Goal: Task Accomplishment & Management: Manage account settings

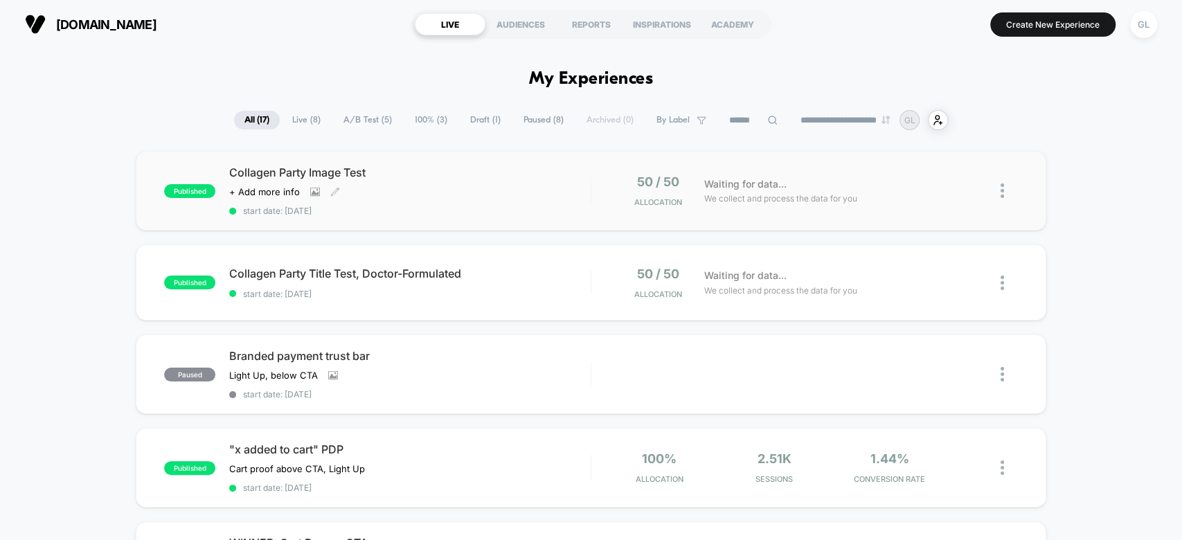
click at [461, 179] on div "Collagen Party Image Test Click to view images Click to edit experience details…" at bounding box center [409, 191] width 361 height 51
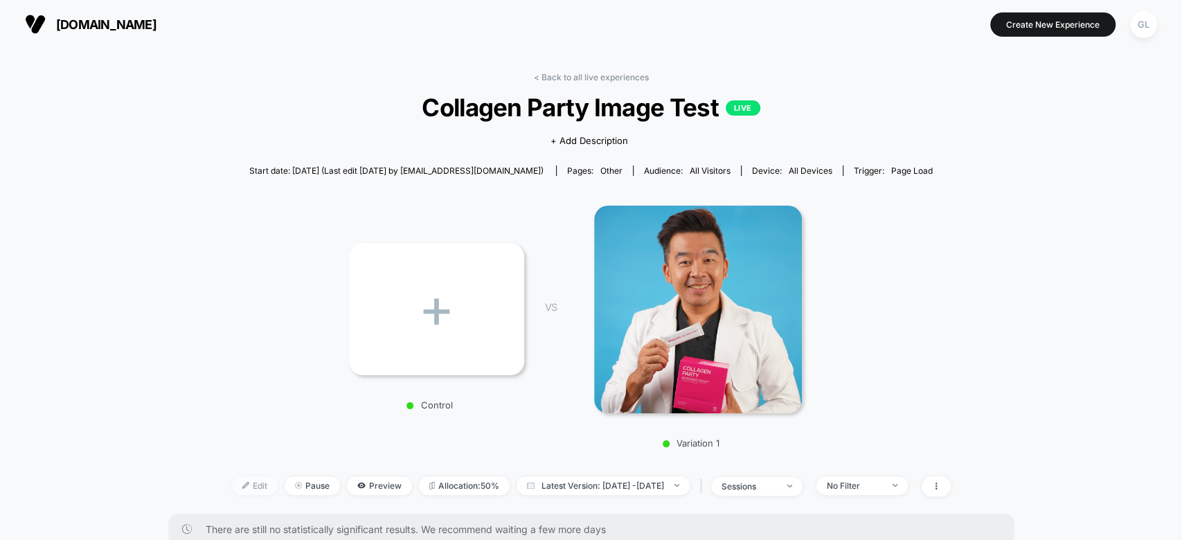
drag, startPoint x: 217, startPoint y: 497, endPoint x: 217, endPoint y: 483, distance: 13.9
click at [232, 483] on div "< Back to all live experiences Collagen Party Image Test LIVE Click to view ima…" at bounding box center [591, 293] width 719 height 442
click at [242, 483] on img at bounding box center [245, 485] width 7 height 7
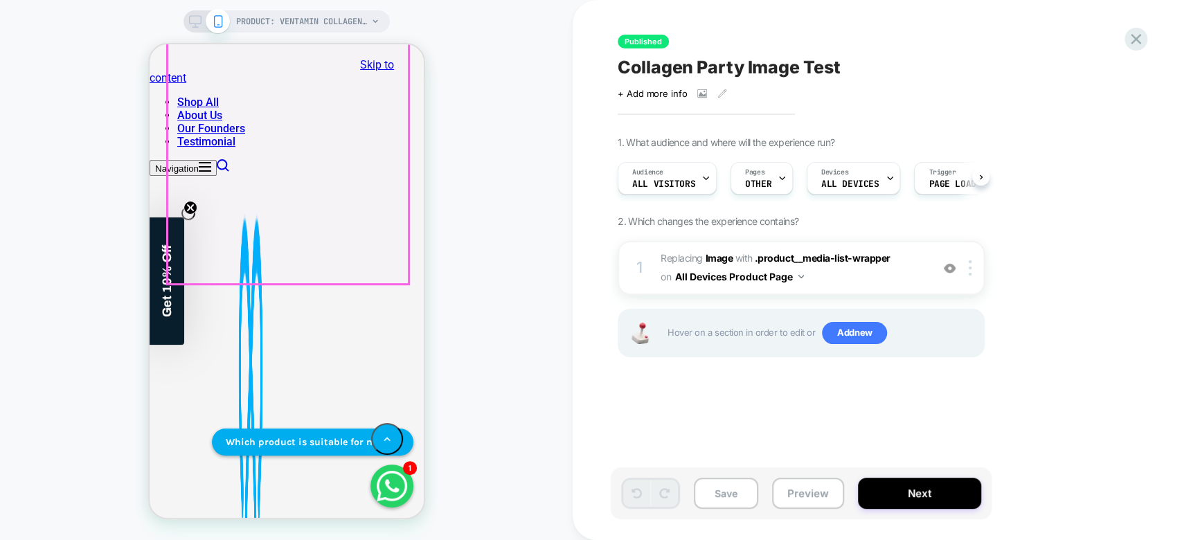
scroll to position [171, 0]
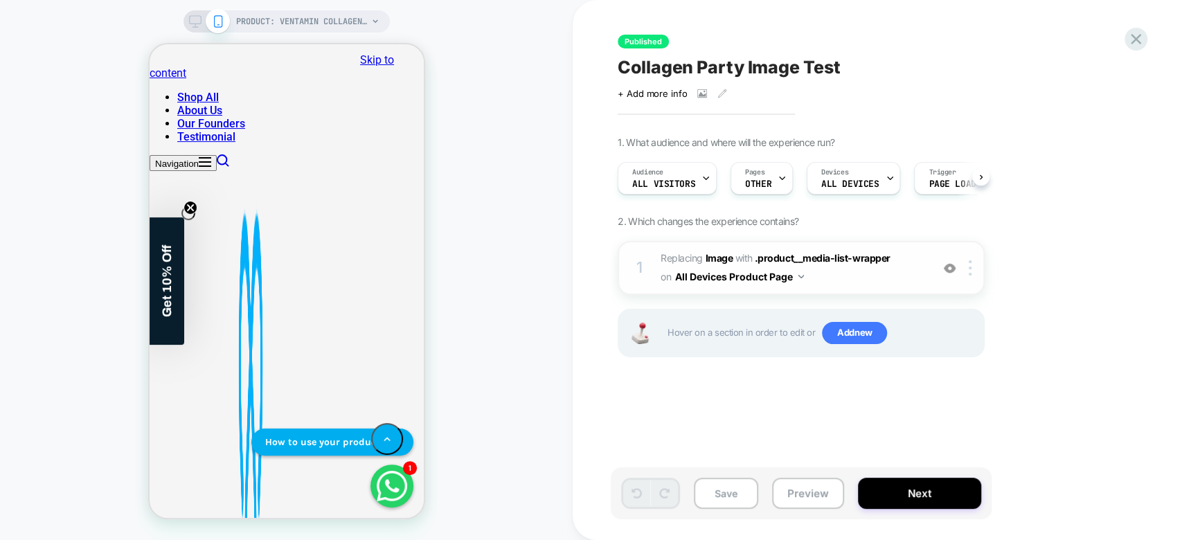
click at [771, 278] on button "All Devices Product Page" at bounding box center [739, 277] width 129 height 20
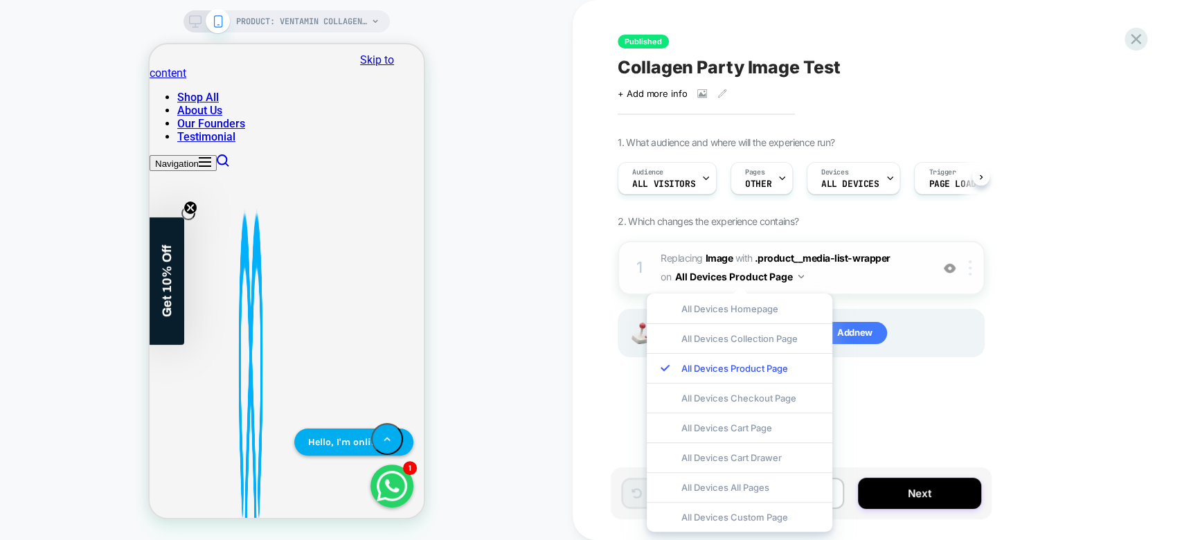
click at [974, 267] on div at bounding box center [972, 267] width 23 height 15
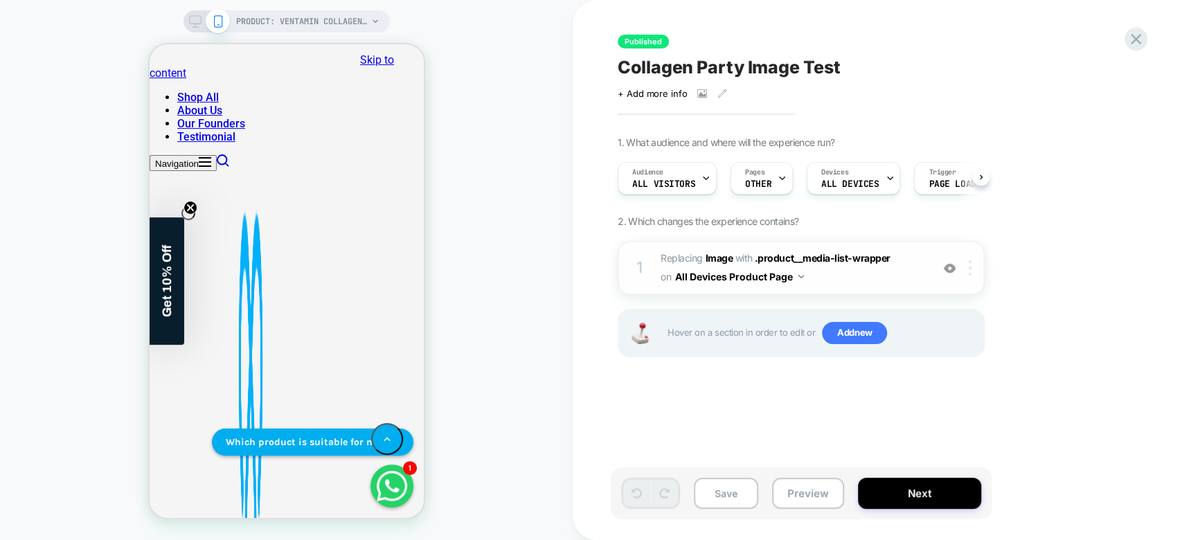
click at [970, 264] on img at bounding box center [970, 267] width 3 height 15
click at [970, 274] on img at bounding box center [970, 267] width 3 height 15
click at [976, 265] on div at bounding box center [972, 267] width 23 height 15
click at [756, 277] on button "All Devices Product Page" at bounding box center [739, 277] width 129 height 20
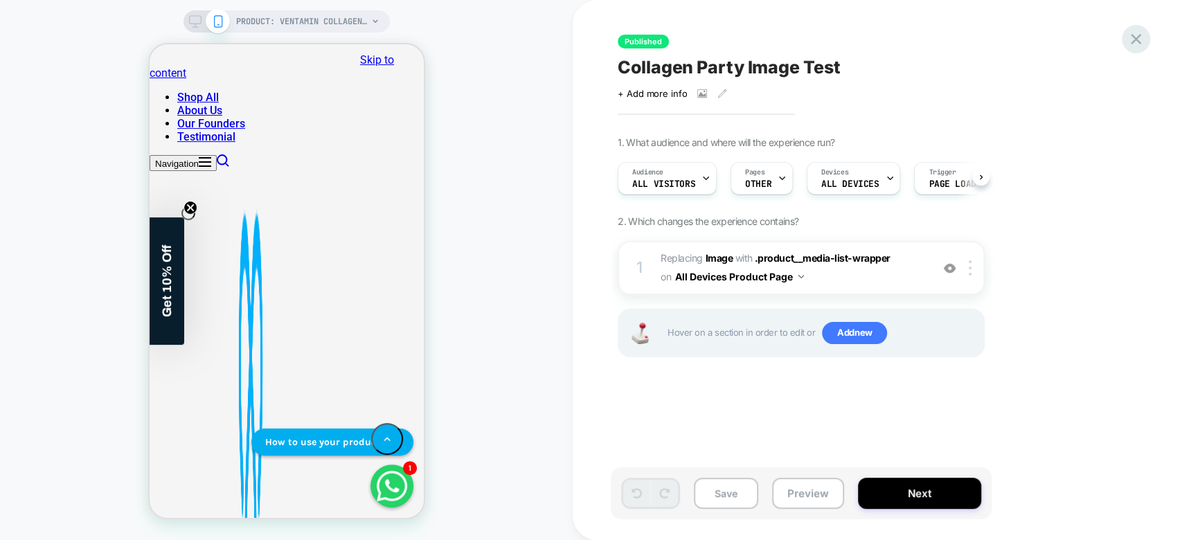
click at [1145, 33] on icon at bounding box center [1136, 39] width 19 height 19
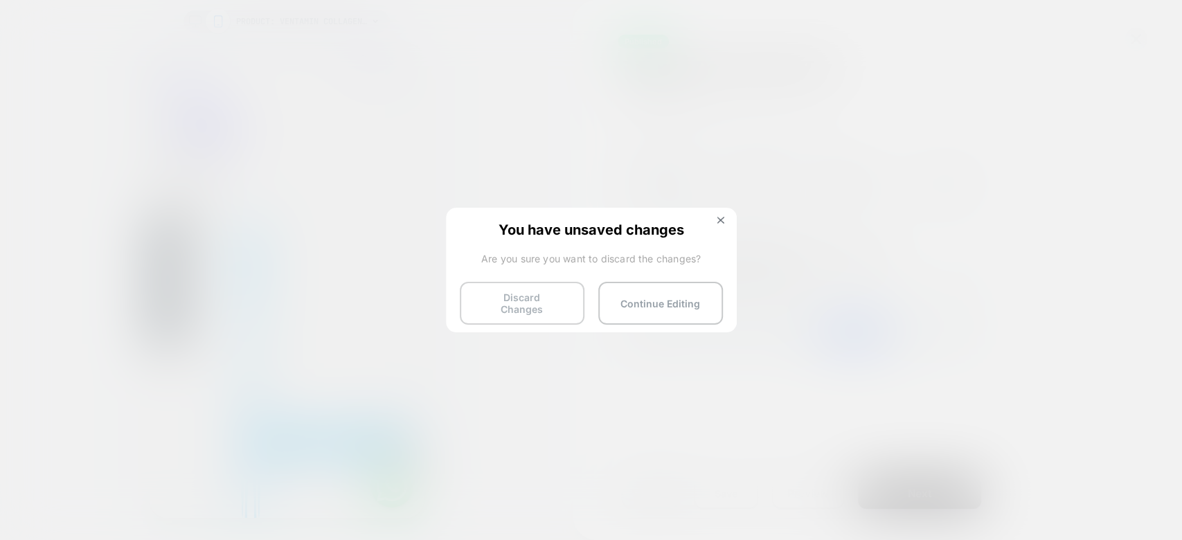
click at [517, 313] on button "Discard Changes" at bounding box center [522, 303] width 125 height 43
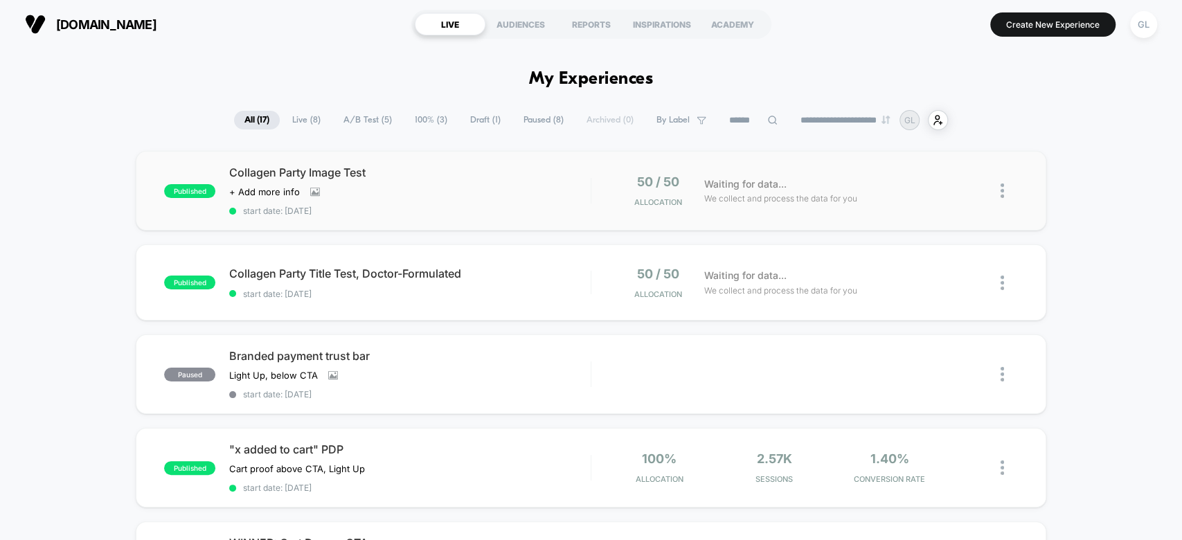
scroll to position [42, 0]
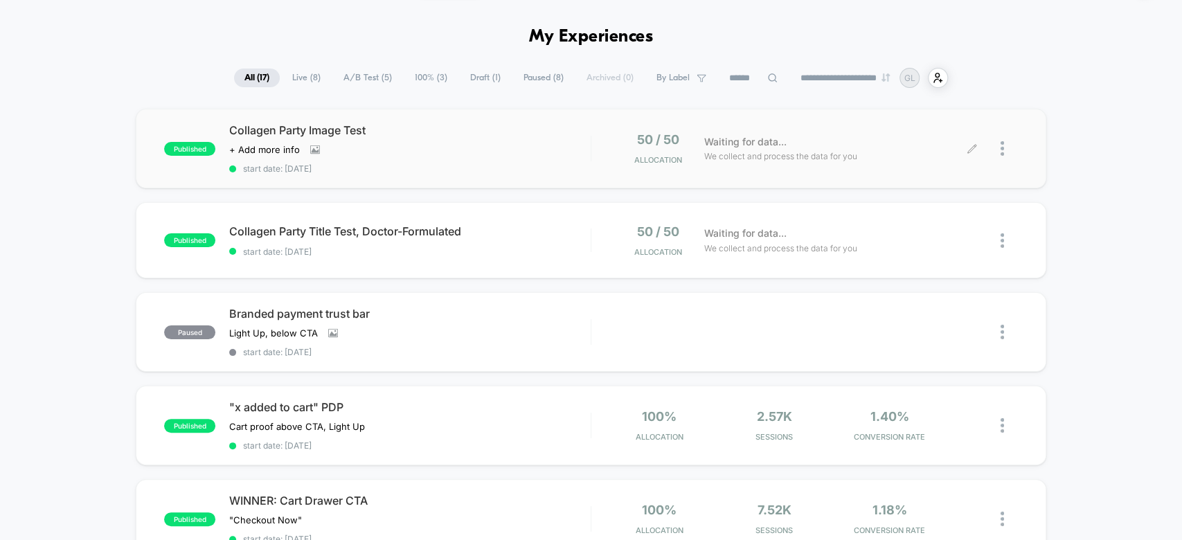
click at [1006, 147] on div at bounding box center [1009, 148] width 17 height 33
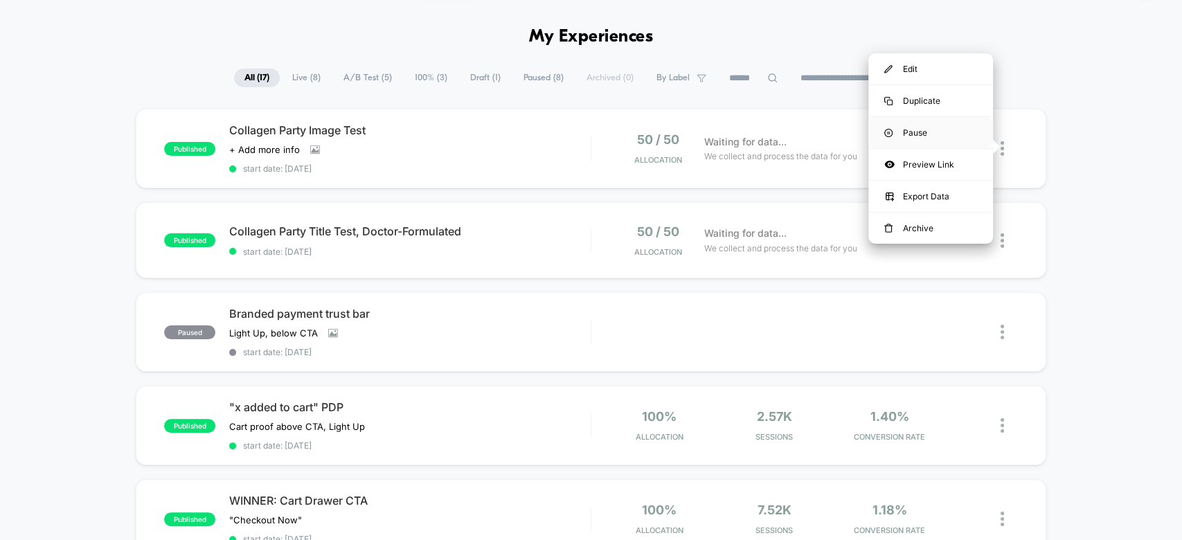
click at [942, 135] on div "Pause" at bounding box center [930, 132] width 125 height 31
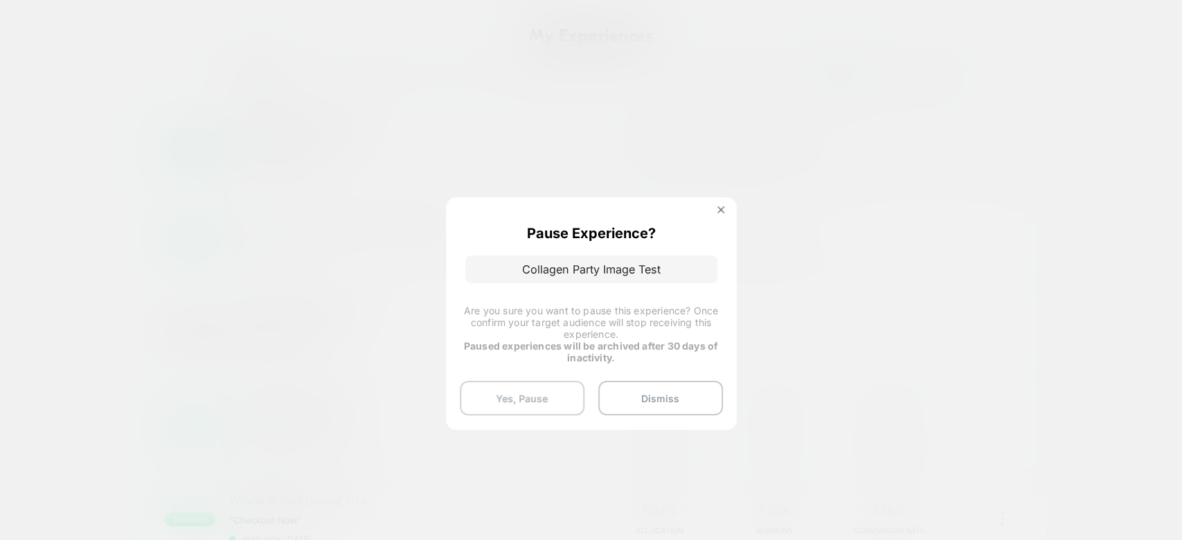
click at [526, 395] on button "Yes, Pause" at bounding box center [522, 398] width 125 height 35
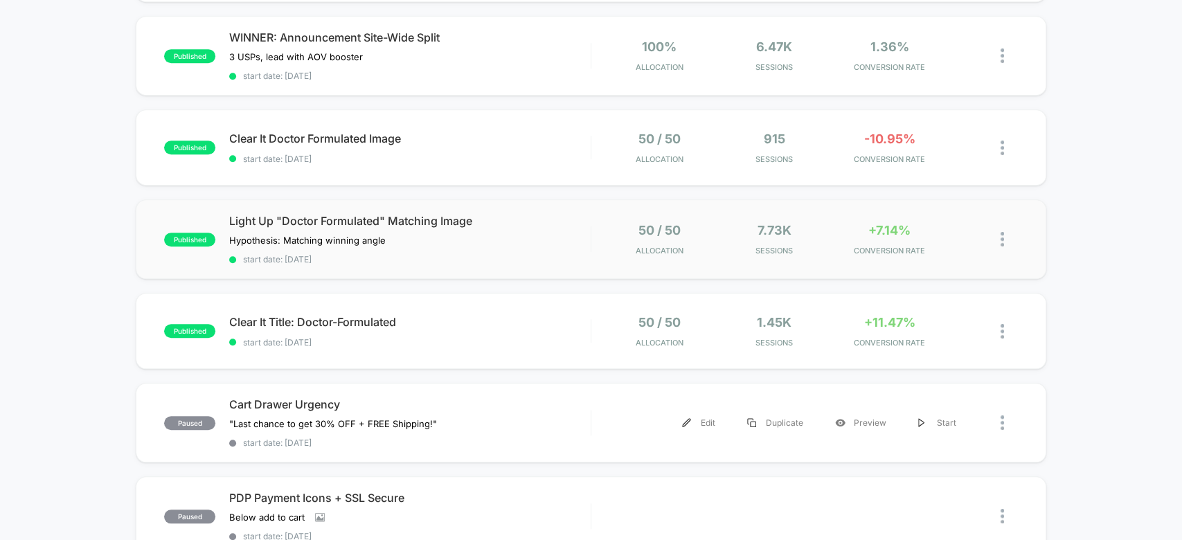
scroll to position [601, 0]
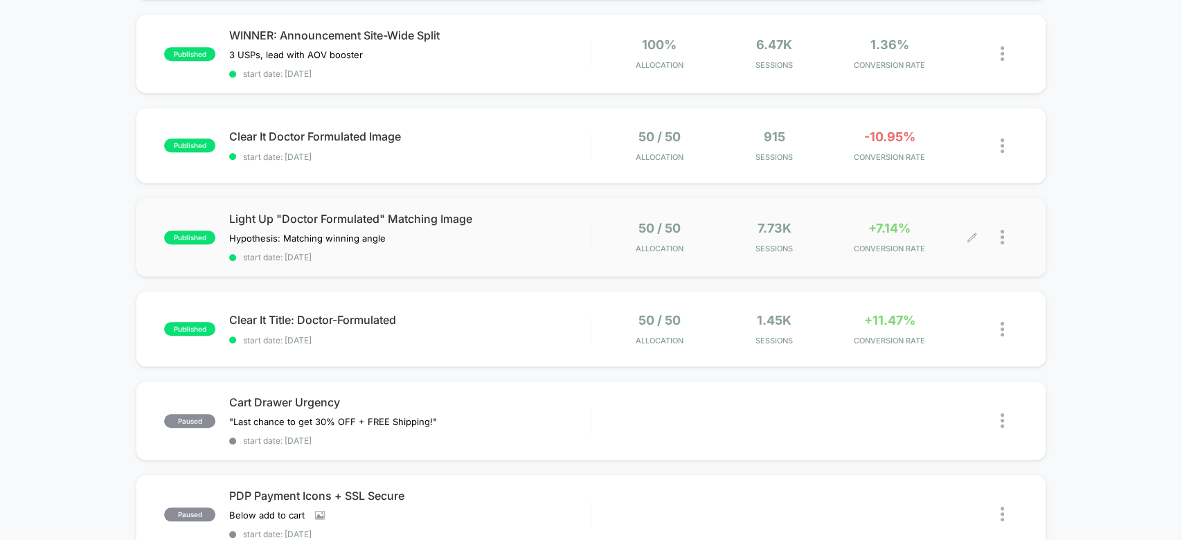
click at [1003, 226] on div at bounding box center [1009, 237] width 17 height 33
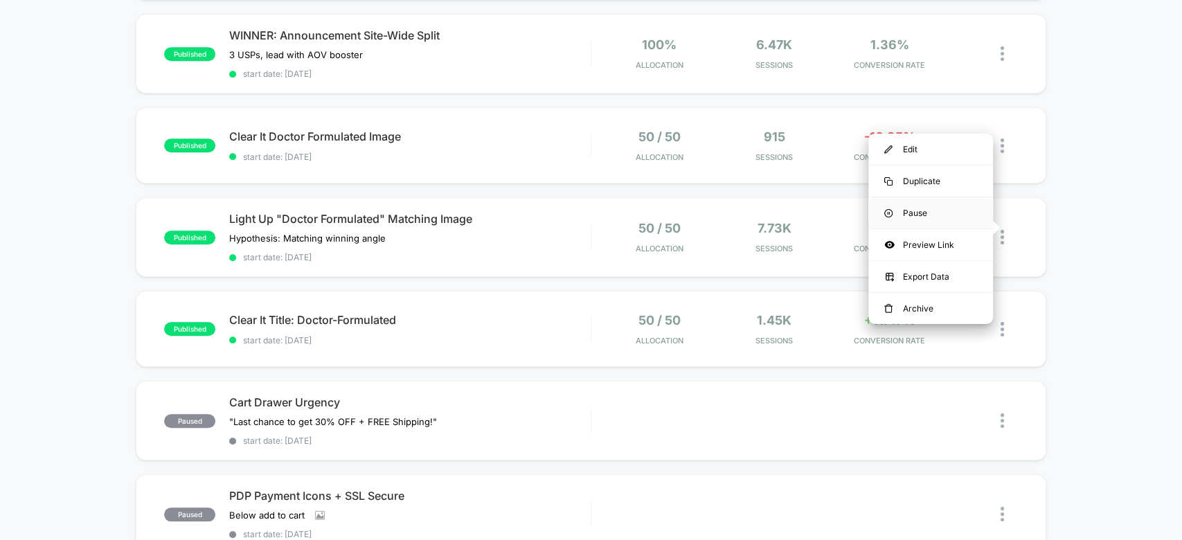
click at [958, 220] on div "Pause" at bounding box center [930, 212] width 125 height 31
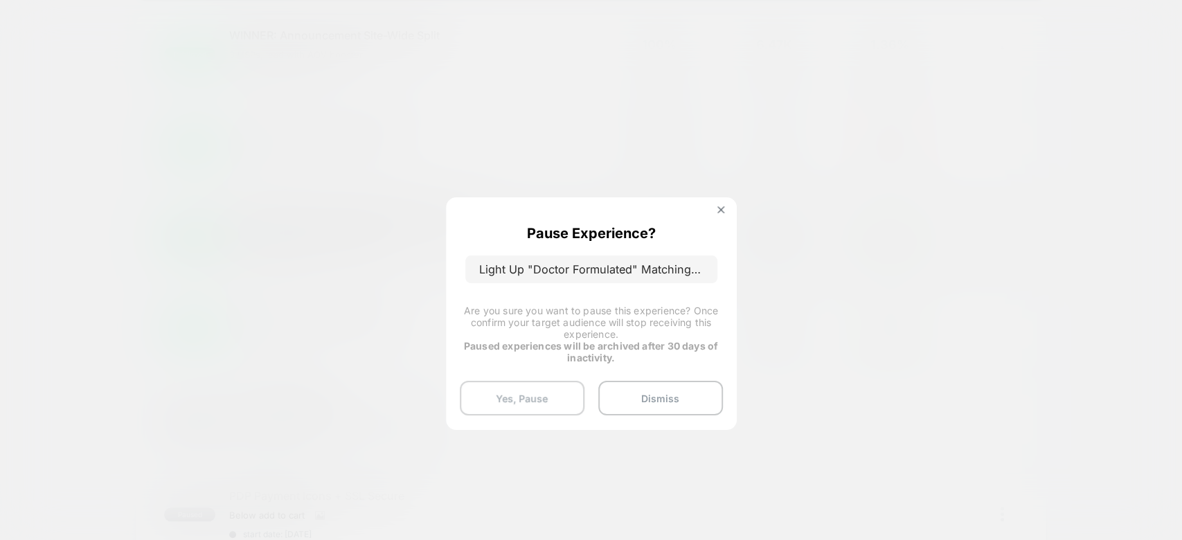
click at [535, 404] on button "Yes, Pause" at bounding box center [522, 398] width 125 height 35
